Goal: Task Accomplishment & Management: Use online tool/utility

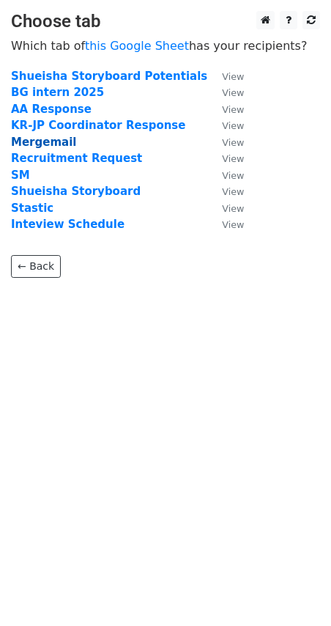
click at [54, 149] on strong "Mergemail" at bounding box center [43, 142] width 65 height 13
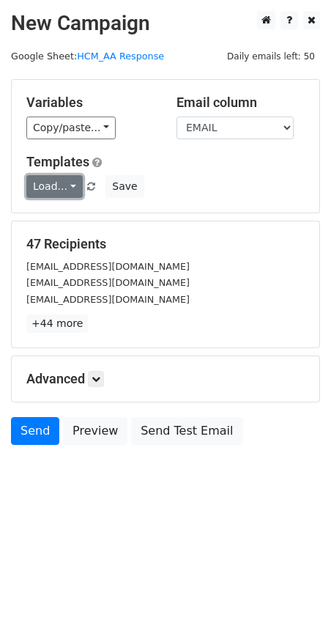
click at [49, 191] on link "Load..." at bounding box center [54, 186] width 56 height 23
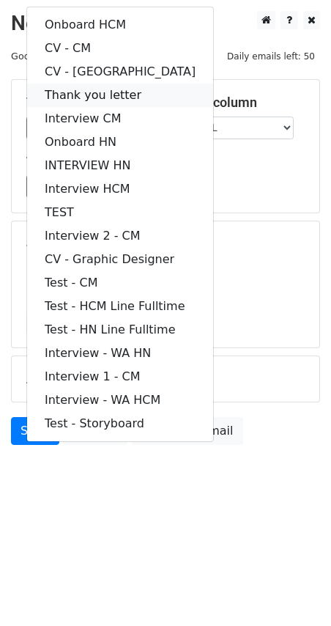
click at [92, 100] on link "Thank you letter" at bounding box center [120, 95] width 186 height 23
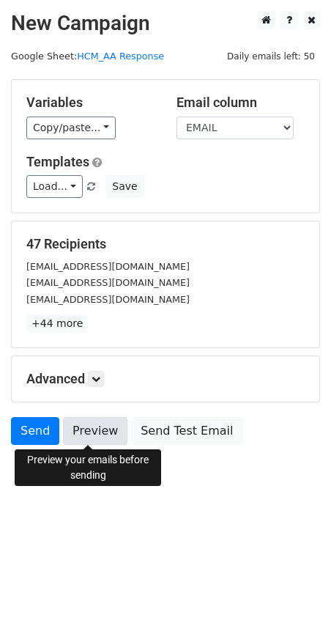
click at [95, 438] on link "Preview" at bounding box center [95, 431] width 64 height 28
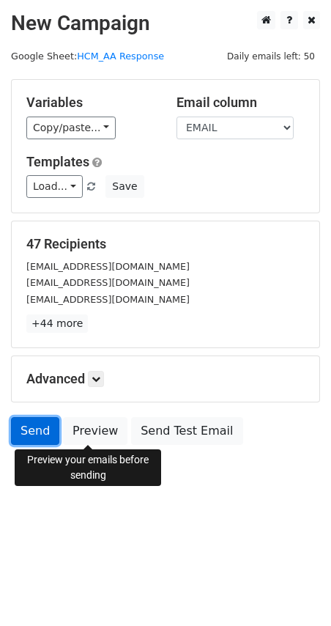
click at [43, 424] on link "Send" at bounding box center [35, 431] width 48 height 28
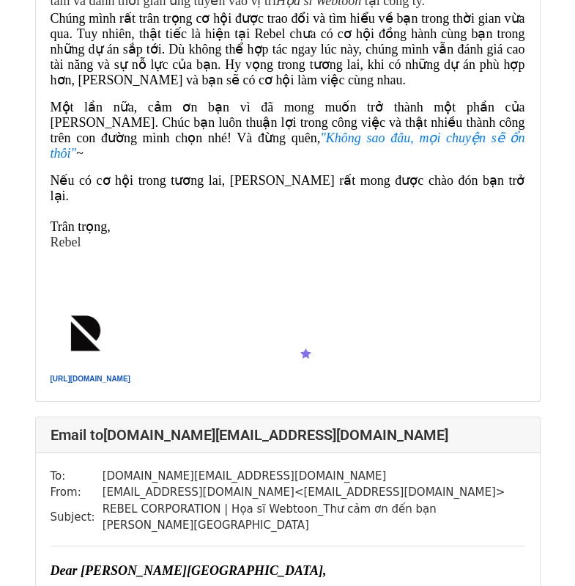
scroll to position [19788, 0]
